Goal: Information Seeking & Learning: Check status

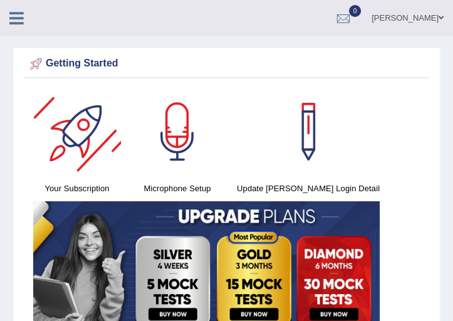
click at [19, 18] on icon at bounding box center [16, 18] width 14 height 16
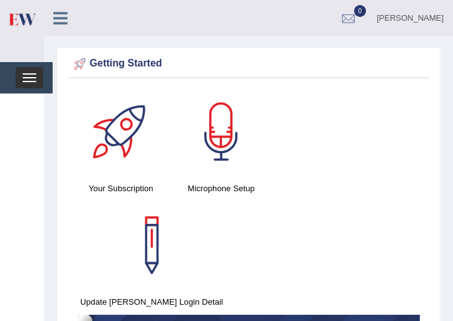
click at [33, 70] on button "Toggle navigation" at bounding box center [30, 77] width 28 height 21
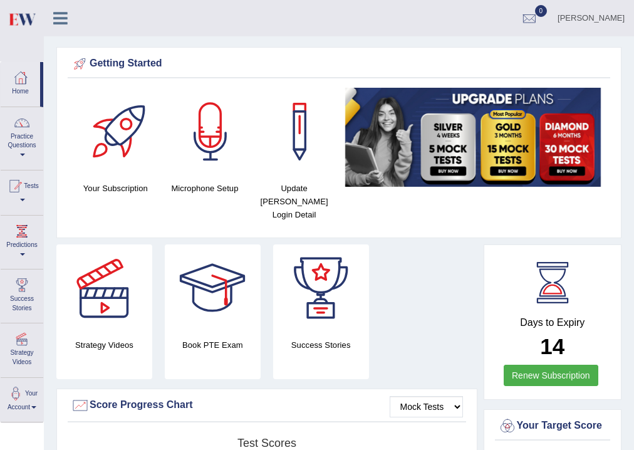
click at [27, 203] on link "Tests" at bounding box center [22, 190] width 43 height 41
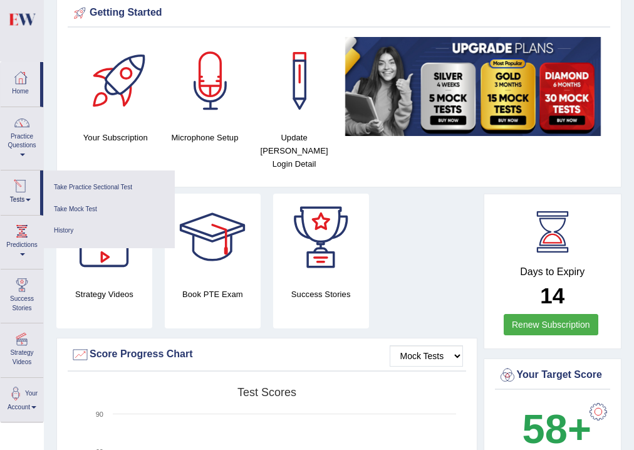
scroll to position [100, 0]
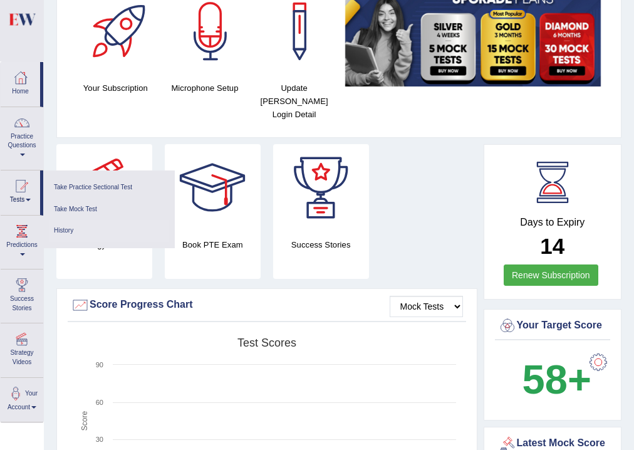
click at [73, 228] on link "History" at bounding box center [108, 231] width 119 height 22
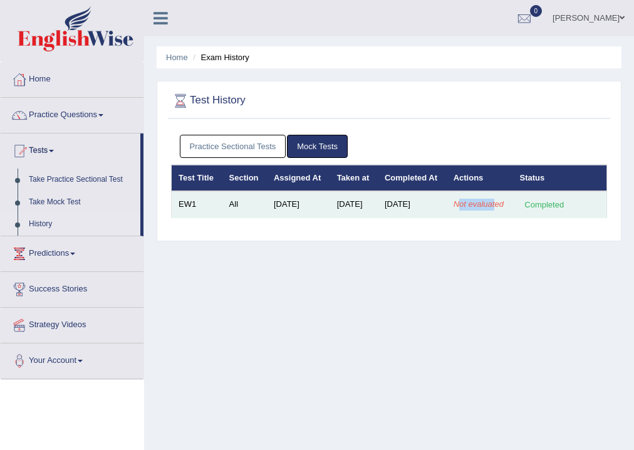
drag, startPoint x: 476, startPoint y: 219, endPoint x: 483, endPoint y: 230, distance: 13.0
click at [483, 209] on em "Not evaluated" at bounding box center [478, 203] width 50 height 9
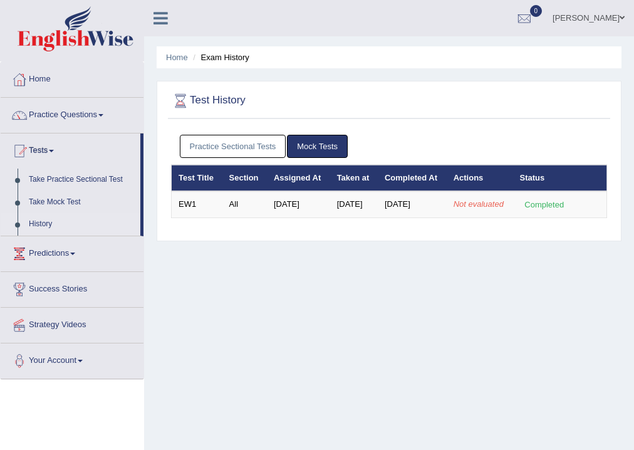
click at [435, 291] on div "Home Exam History Test History Practice Sectional Tests Mock Tests Test Title S…" at bounding box center [389, 313] width 490 height 626
click at [41, 224] on link "History" at bounding box center [81, 224] width 117 height 23
click at [183, 214] on td "EW1" at bounding box center [197, 204] width 51 height 26
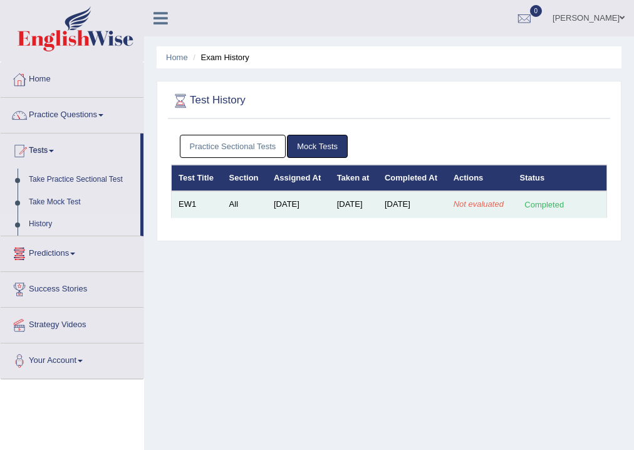
click at [294, 217] on td "Aug 29, 2025" at bounding box center [298, 204] width 63 height 26
click at [490, 209] on em "Not evaluated" at bounding box center [478, 203] width 50 height 9
click at [477, 209] on em "Not evaluated" at bounding box center [478, 203] width 50 height 9
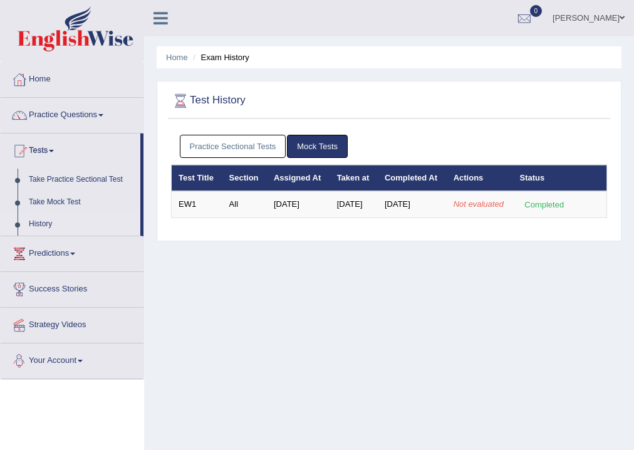
click at [90, 356] on link "Your Account" at bounding box center [72, 358] width 143 height 31
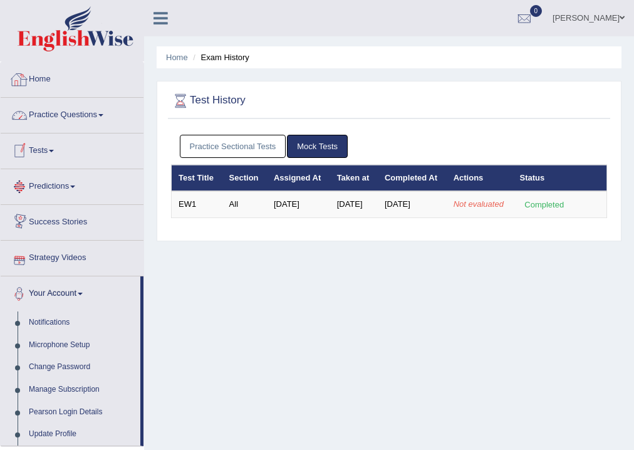
click at [65, 76] on link "Home" at bounding box center [72, 77] width 143 height 31
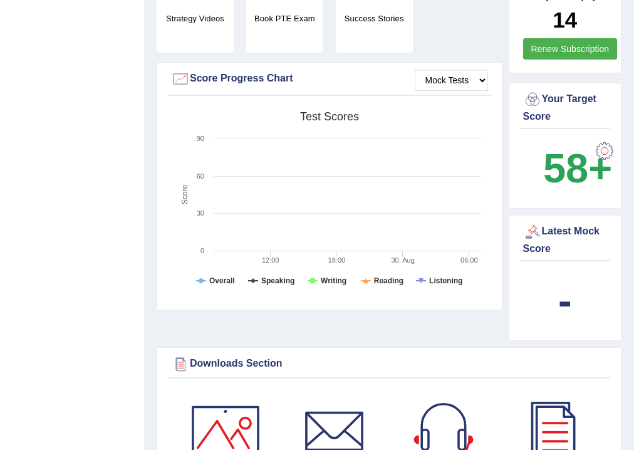
scroll to position [351, 0]
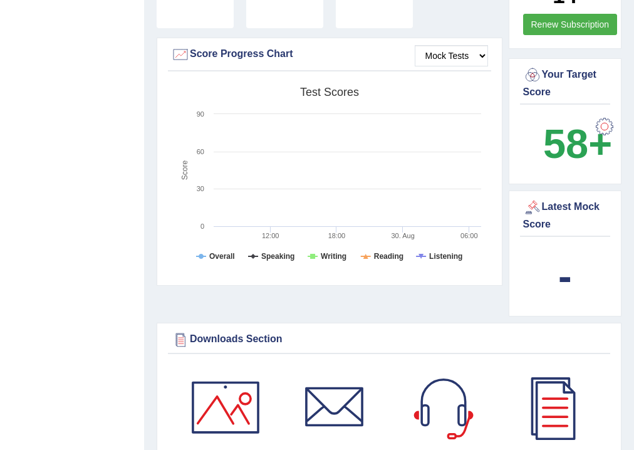
drag, startPoint x: 591, startPoint y: 277, endPoint x: 579, endPoint y: 277, distance: 11.9
click at [590, 278] on div "-" at bounding box center [565, 276] width 85 height 60
drag, startPoint x: 511, startPoint y: 296, endPoint x: 497, endPoint y: 302, distance: 14.9
click at [497, 302] on div "Strategy Videos Book PTE Exam Success Stories Mock Tests Score Progress Chart C…" at bounding box center [389, 108] width 465 height 429
click at [559, 278] on b "-" at bounding box center [565, 276] width 14 height 46
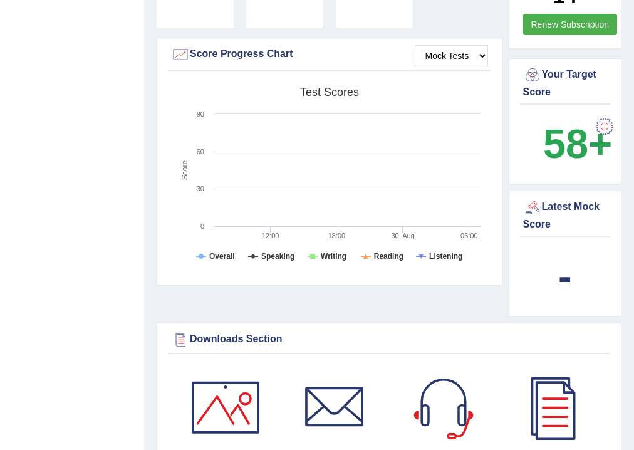
click at [559, 278] on b "-" at bounding box center [565, 276] width 14 height 46
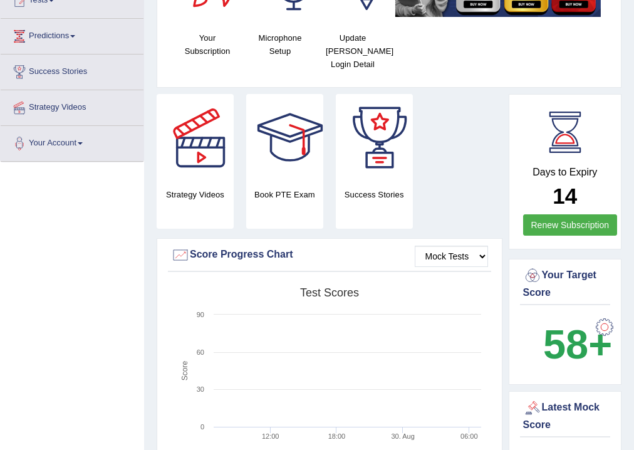
scroll to position [0, 0]
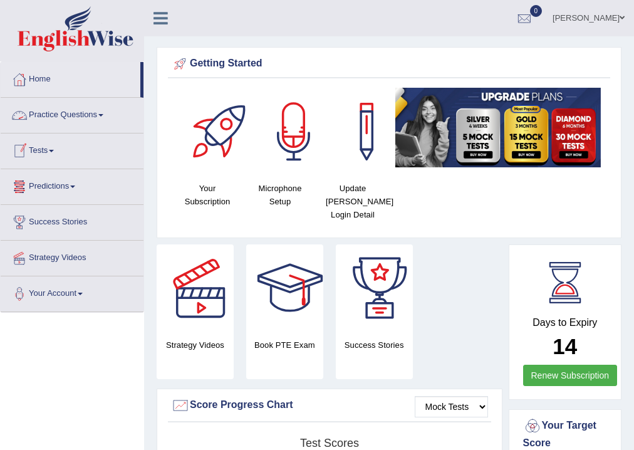
click at [54, 148] on link "Tests" at bounding box center [72, 148] width 143 height 31
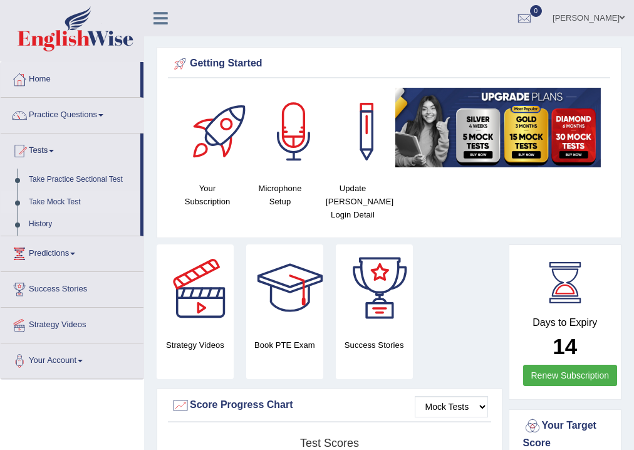
click at [55, 203] on link "Take Mock Test" at bounding box center [81, 202] width 117 height 23
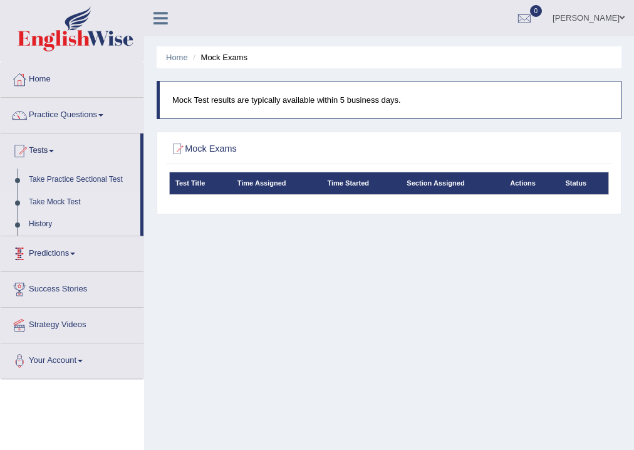
click at [44, 225] on link "History" at bounding box center [81, 224] width 117 height 23
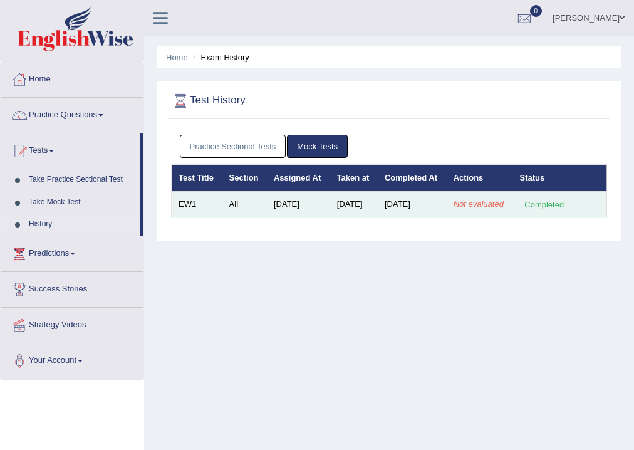
click at [494, 217] on td "Not evaluated" at bounding box center [480, 204] width 66 height 26
click at [473, 209] on em "Not evaluated" at bounding box center [478, 203] width 50 height 9
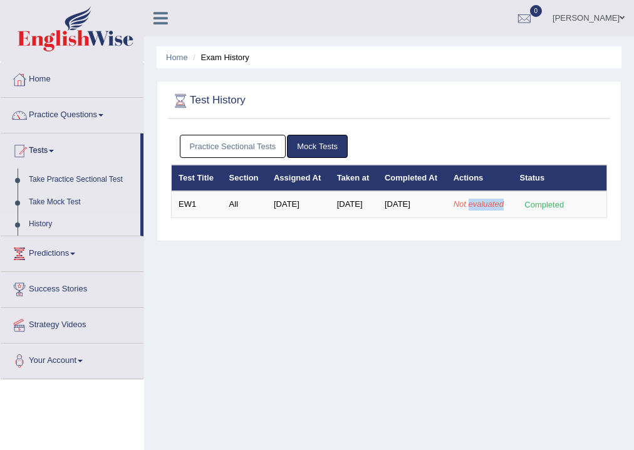
click at [251, 146] on link "Practice Sectional Tests" at bounding box center [233, 146] width 106 height 23
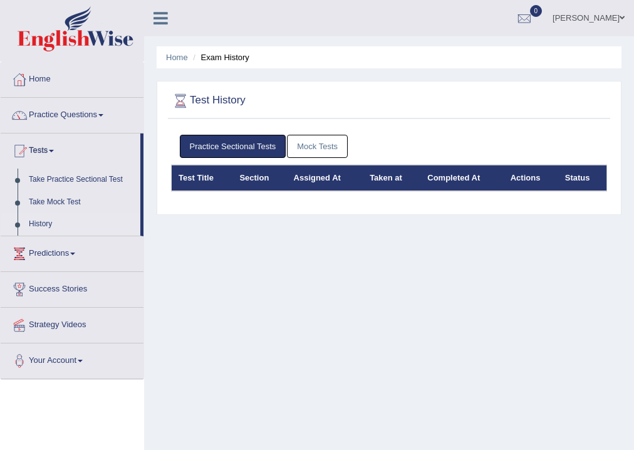
click at [323, 150] on link "Mock Tests" at bounding box center [317, 146] width 61 height 23
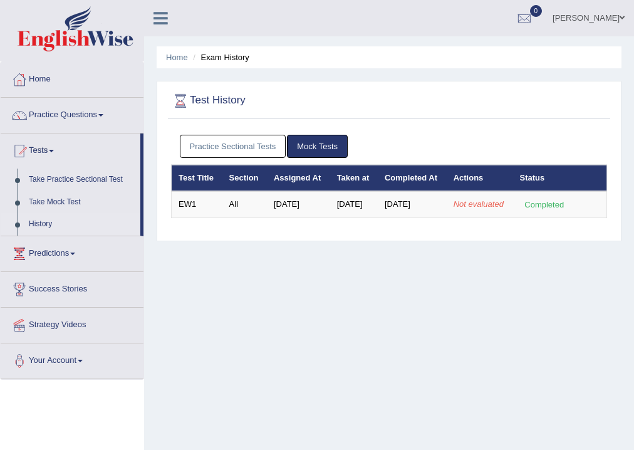
click at [406, 322] on div "Home Exam History Test History Practice Sectional Tests Mock Tests Test Title S…" at bounding box center [389, 313] width 490 height 626
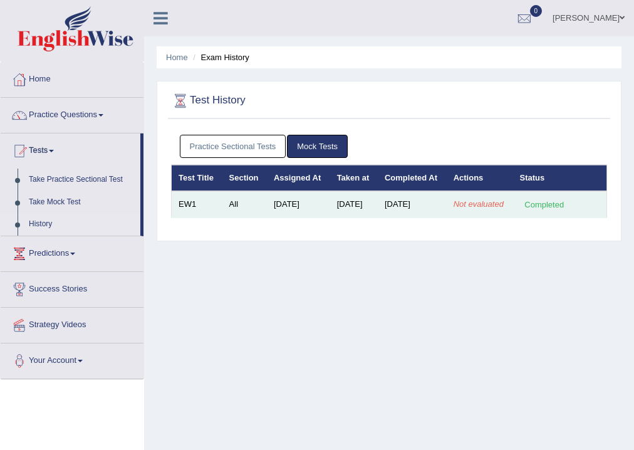
click at [483, 209] on em "Not evaluated" at bounding box center [478, 203] width 50 height 9
click at [477, 209] on em "Not evaluated" at bounding box center [478, 203] width 50 height 9
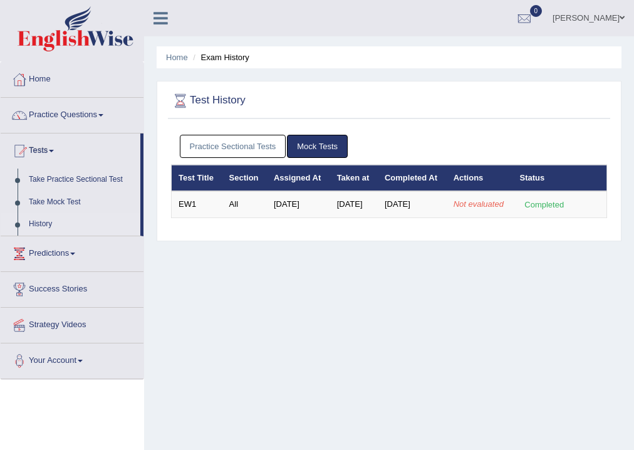
click at [494, 269] on div "Home Exam History Test History Practice Sectional Tests Mock Tests Test Title S…" at bounding box center [389, 313] width 490 height 626
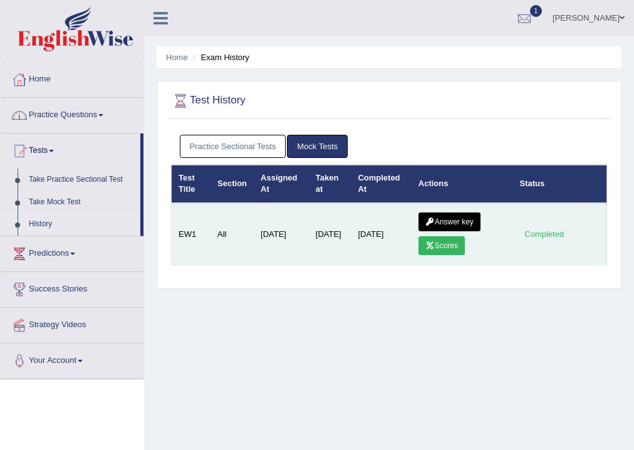
click at [436, 245] on link "Scores" at bounding box center [441, 245] width 46 height 19
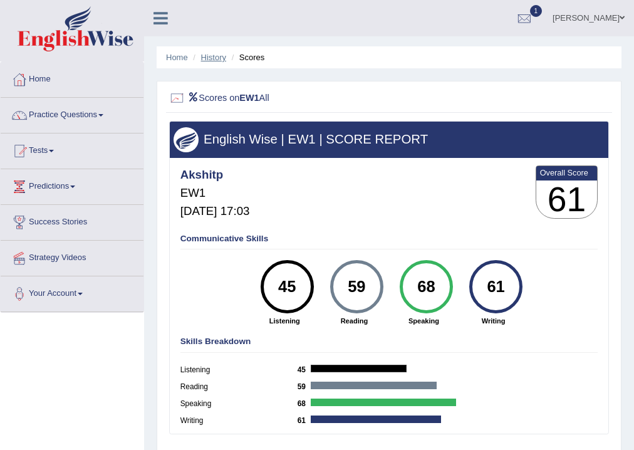
click at [218, 55] on link "History" at bounding box center [213, 57] width 25 height 9
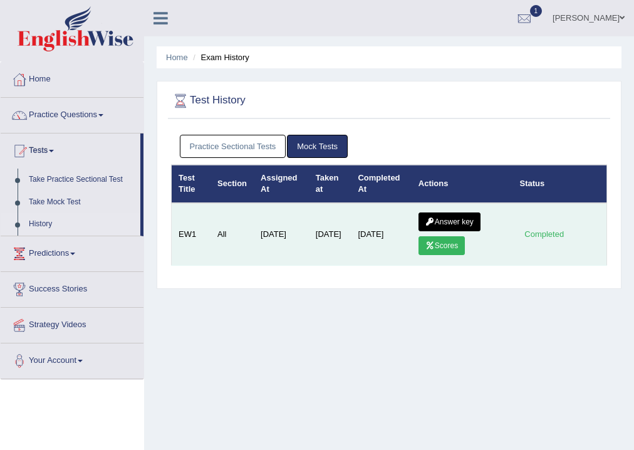
click at [453, 220] on link "Answer key" at bounding box center [449, 221] width 62 height 19
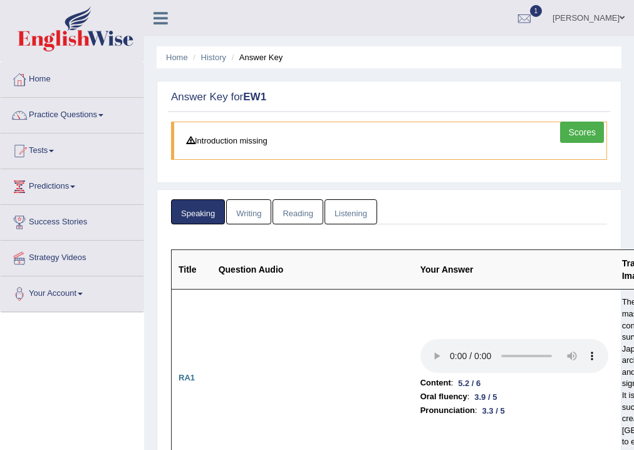
click at [247, 207] on link "Writing" at bounding box center [248, 212] width 45 height 26
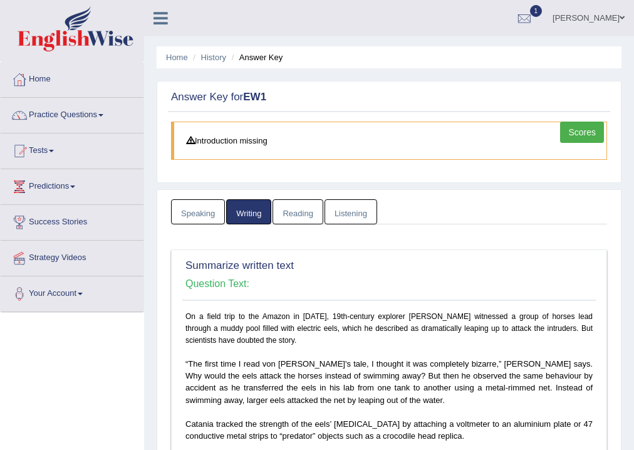
click at [301, 203] on link "Reading" at bounding box center [297, 212] width 50 height 26
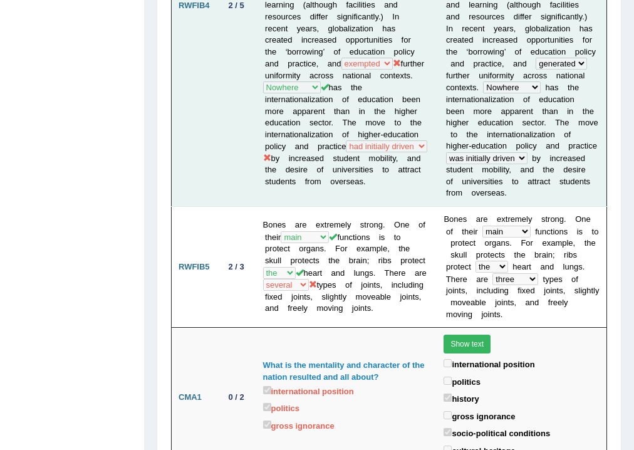
scroll to position [2255, 0]
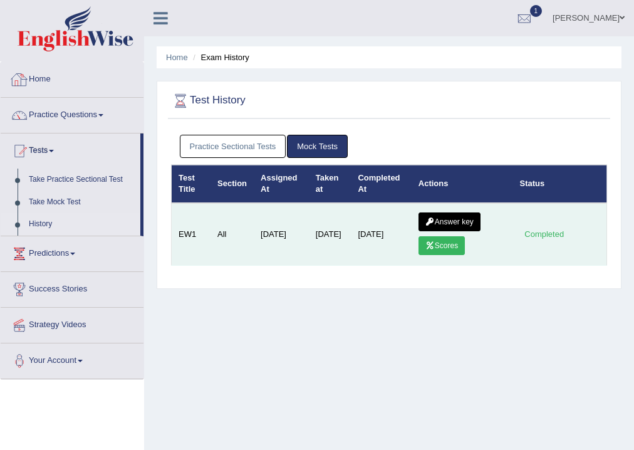
click at [457, 244] on link "Scores" at bounding box center [441, 245] width 46 height 19
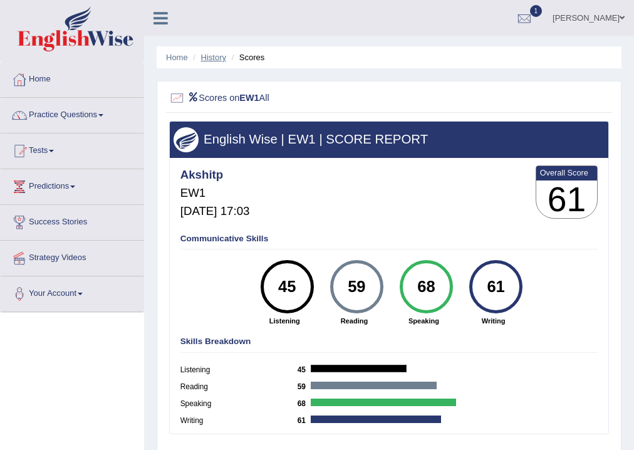
click at [210, 61] on link "History" at bounding box center [213, 57] width 25 height 9
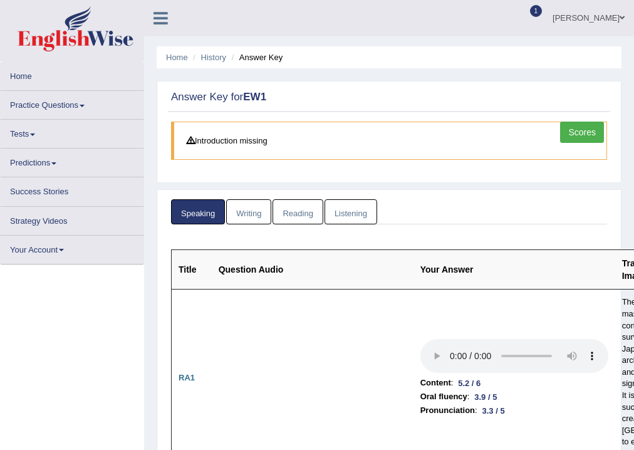
click at [343, 212] on link "Listening" at bounding box center [350, 212] width 53 height 26
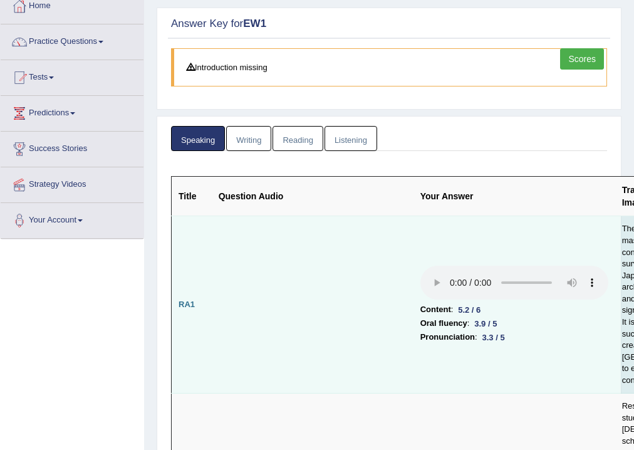
scroll to position [150, 0]
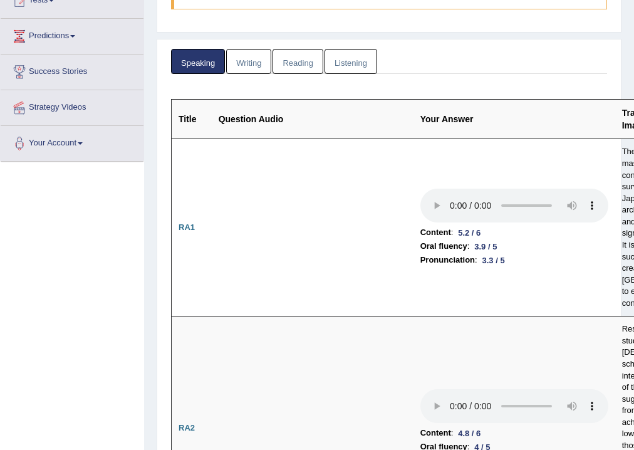
click at [343, 62] on link "Listening" at bounding box center [350, 62] width 53 height 26
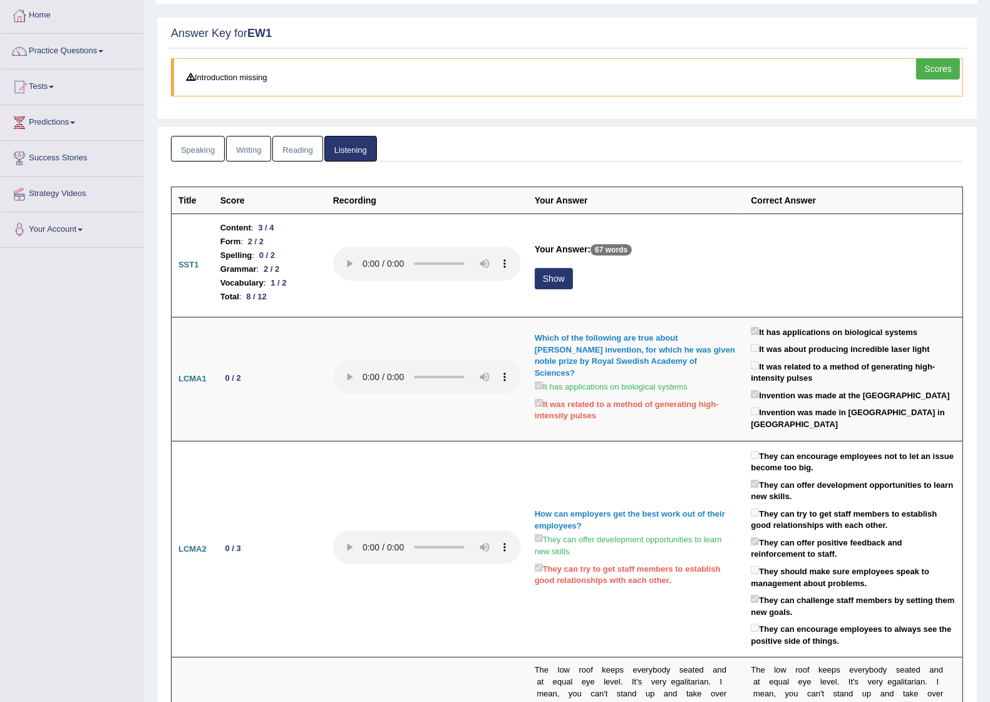
scroll to position [0, 0]
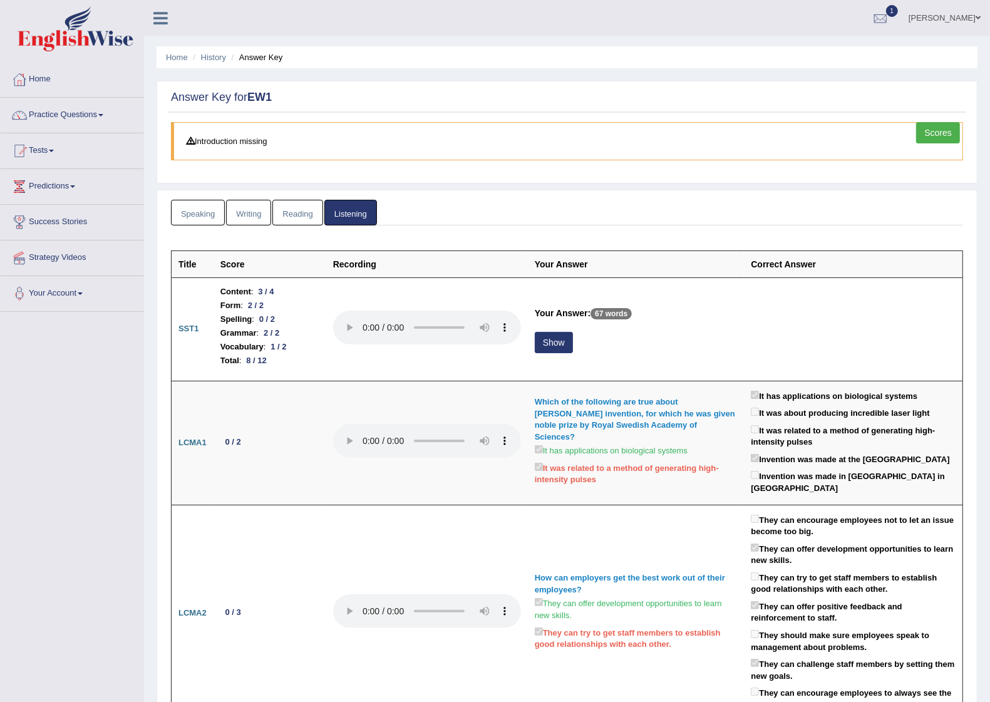
click at [210, 66] on ul "Home History Answer Key" at bounding box center [567, 57] width 821 height 22
click at [173, 53] on link "Home" at bounding box center [177, 57] width 22 height 9
